Goal: Task Accomplishment & Management: Complete application form

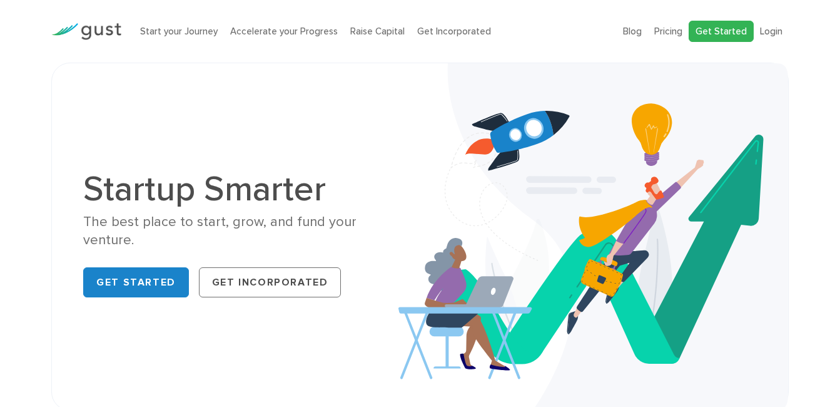
click at [704, 31] on link "Get Started" at bounding box center [721, 32] width 65 height 22
click at [778, 34] on link "Login" at bounding box center [771, 31] width 23 height 11
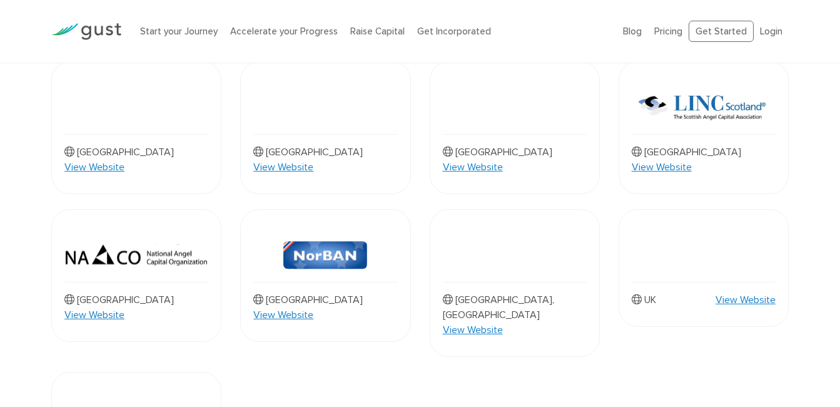
scroll to position [1226, 0]
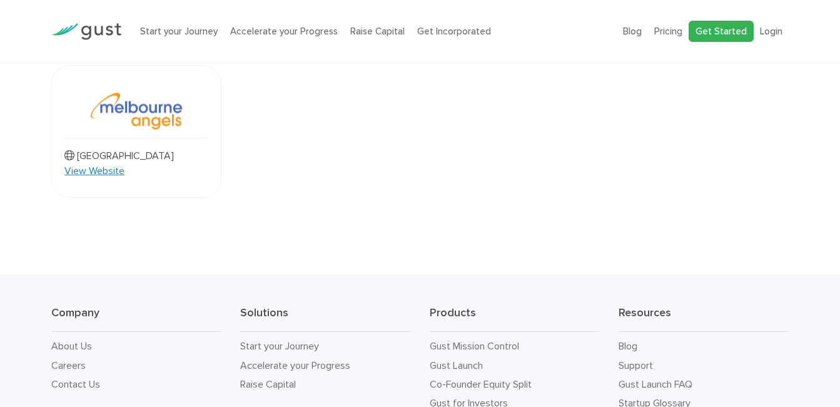
click at [702, 28] on link "Get Started" at bounding box center [721, 32] width 65 height 22
